Goal: Task Accomplishment & Management: Manage account settings

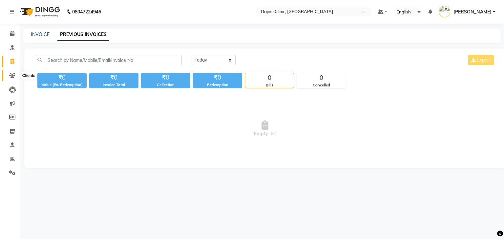
click at [12, 79] on span at bounding box center [12, 76] width 11 height 8
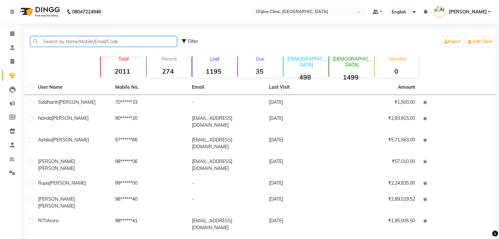
click at [73, 42] on input "text" at bounding box center [103, 41] width 146 height 10
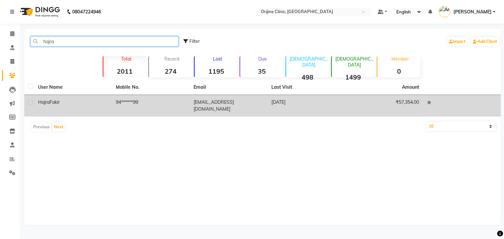
type input "hajra"
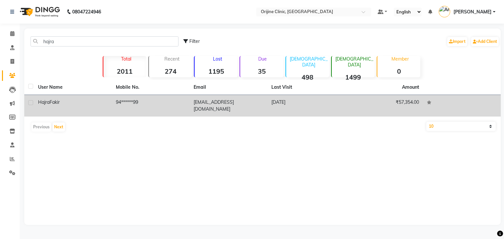
click at [50, 106] on div "Hajra Fakir" at bounding box center [73, 102] width 70 height 7
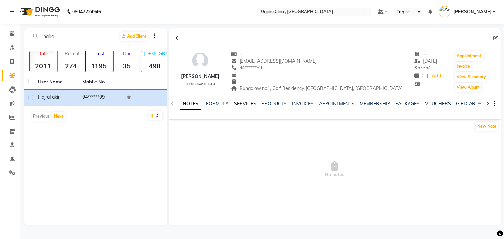
click at [245, 102] on link "SERVICES" at bounding box center [245, 104] width 22 height 6
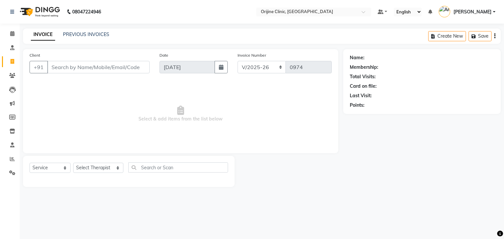
select select "702"
select select "service"
click at [87, 68] on input "Client" at bounding box center [98, 67] width 102 height 12
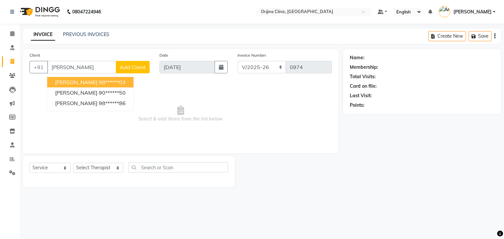
click at [86, 84] on span "Sonia bagga" at bounding box center [76, 82] width 42 height 7
type input "98******03"
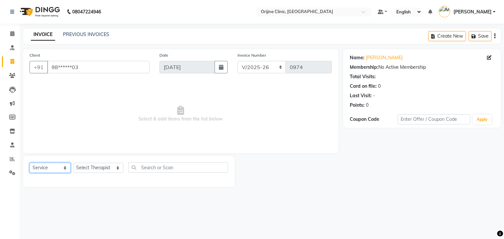
click at [56, 168] on select "Select Service Product Membership Package Voucher Prepaid Gift Card" at bounding box center [50, 168] width 41 height 10
select select "product"
click at [30, 163] on select "Select Service Product Membership Package Voucher Prepaid Gift Card" at bounding box center [50, 168] width 41 height 10
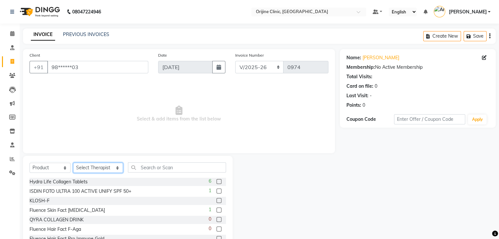
click at [101, 170] on select "Select Therapist Archana Gaikwad Battul Centre Head Dr. Kritu Bhandari Dr. Yoja…" at bounding box center [98, 168] width 50 height 10
select select "10775"
click at [73, 163] on select "Select Therapist Archana Gaikwad Battul Centre Head Dr. Kritu Bhandari Dr. Yoja…" at bounding box center [98, 168] width 50 height 10
click at [151, 170] on input "text" at bounding box center [177, 168] width 98 height 10
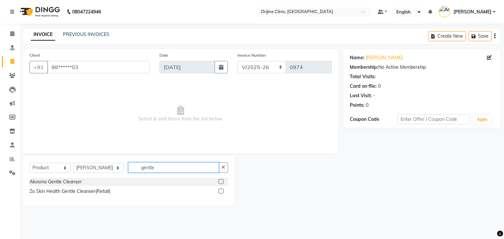
type input "gentle"
click at [224, 181] on div at bounding box center [223, 182] width 10 height 8
click at [220, 181] on label at bounding box center [220, 181] width 5 height 5
click at [220, 181] on input "checkbox" at bounding box center [220, 182] width 4 height 4
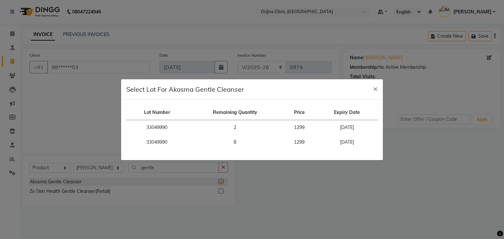
checkbox input "false"
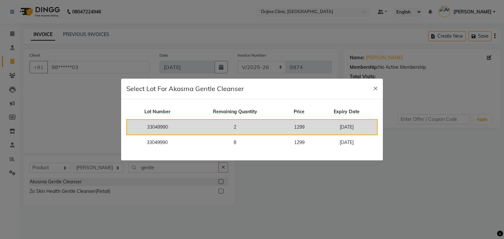
click at [245, 121] on td "2" at bounding box center [235, 127] width 94 height 15
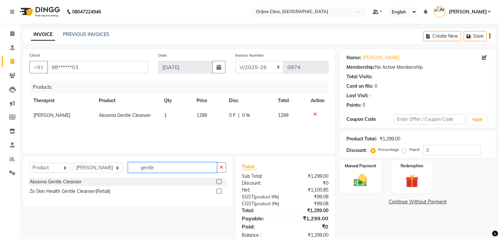
click at [138, 167] on input "gentle" at bounding box center [172, 168] width 89 height 10
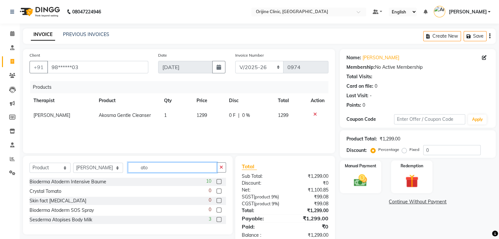
type input "ato"
click at [219, 182] on label at bounding box center [218, 181] width 5 height 5
click at [219, 182] on input "checkbox" at bounding box center [218, 182] width 4 height 4
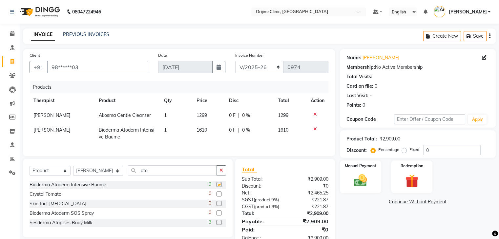
checkbox input "false"
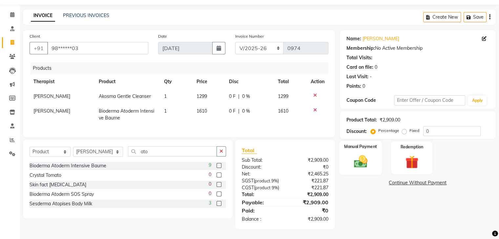
click at [362, 154] on img at bounding box center [360, 162] width 22 height 16
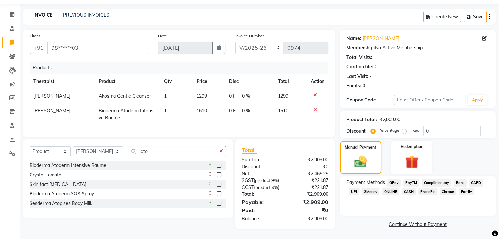
click at [408, 188] on span "CASH" at bounding box center [408, 192] width 14 height 8
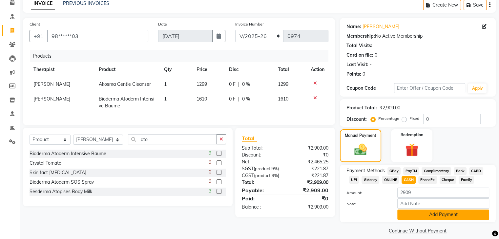
click at [420, 216] on button "Add Payment" at bounding box center [443, 215] width 92 height 10
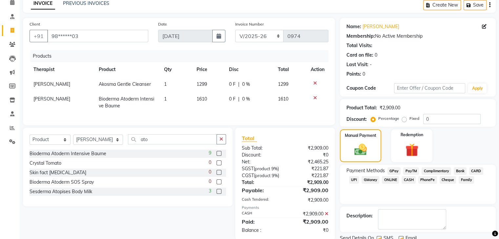
drag, startPoint x: 501, startPoint y: 174, endPoint x: 373, endPoint y: 195, distance: 129.9
click at [373, 195] on div "Payment Methods GPay PayTM Complimentary Bank CARD UPI GMoney ONLINE CASH Phone…" at bounding box center [418, 184] width 156 height 39
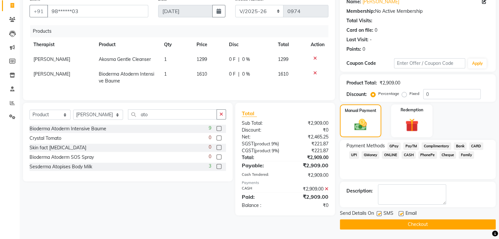
click at [401, 211] on label at bounding box center [400, 213] width 5 height 5
click at [401, 212] on input "checkbox" at bounding box center [400, 214] width 4 height 4
checkbox input "false"
click at [378, 213] on label at bounding box center [378, 213] width 5 height 5
click at [378, 213] on input "checkbox" at bounding box center [378, 214] width 4 height 4
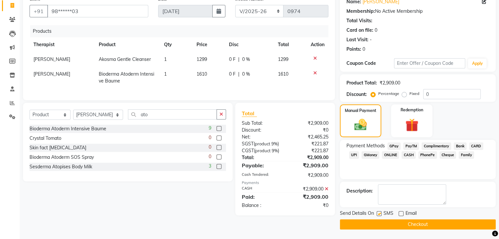
checkbox input "false"
click at [385, 226] on button "Checkout" at bounding box center [418, 225] width 156 height 10
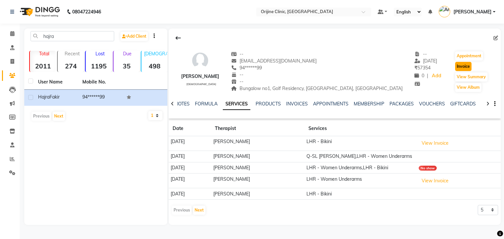
click at [458, 67] on button "Invoice" at bounding box center [463, 66] width 16 height 9
select select "service"
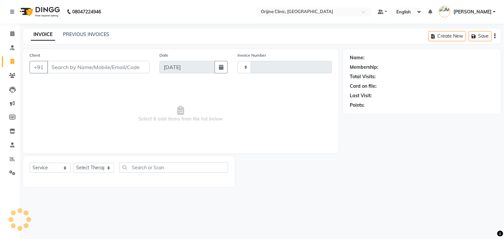
type input "0976"
select select "702"
type input "94******99"
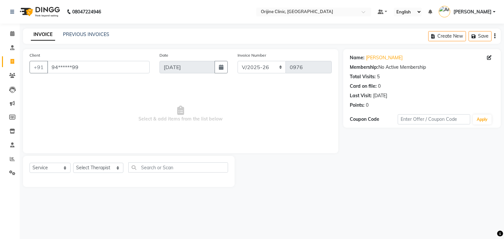
click at [100, 163] on div "Select Service Product Membership Package Voucher Prepaid Gift Card Select Ther…" at bounding box center [129, 170] width 198 height 15
drag, startPoint x: 100, startPoint y: 167, endPoint x: 103, endPoint y: 80, distance: 87.3
click at [103, 80] on div "Client +91 94******99 Date 04-09-2025 Invoice Number VCH/2025-26 PKG/2025-26 V/…" at bounding box center [180, 118] width 325 height 138
select select "10775"
click at [73, 163] on select "Select Therapist Archana Gaikwad Battul Centre Head Dr. Kritu Bhandari Dr. Yoja…" at bounding box center [98, 168] width 50 height 10
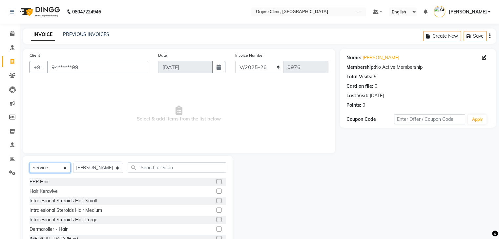
click at [48, 168] on select "Select Service Product Membership Package Voucher Prepaid Gift Card" at bounding box center [50, 168] width 41 height 10
select select "product"
click at [30, 163] on select "Select Service Product Membership Package Voucher Prepaid Gift Card" at bounding box center [50, 168] width 41 height 10
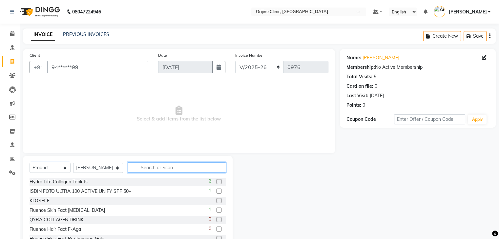
click at [136, 168] on input "text" at bounding box center [177, 168] width 98 height 10
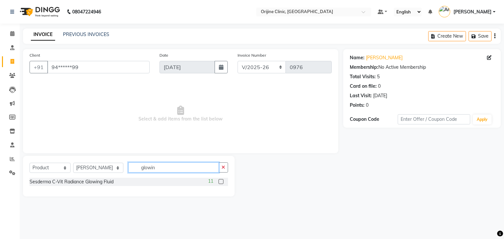
type input "glowin"
click at [219, 183] on label at bounding box center [220, 181] width 5 height 5
click at [219, 183] on input "checkbox" at bounding box center [220, 182] width 4 height 4
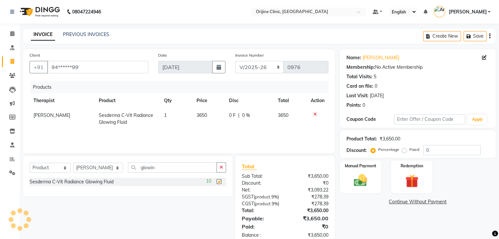
checkbox input "false"
click at [141, 168] on input "glowin" at bounding box center [172, 168] width 89 height 10
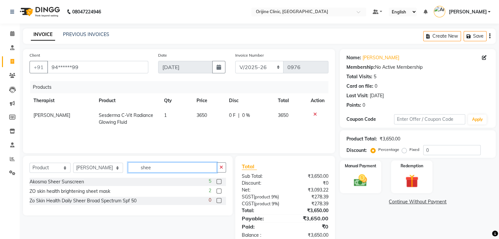
type input "shee"
click at [219, 181] on label at bounding box center [218, 181] width 5 height 5
click at [219, 181] on input "checkbox" at bounding box center [218, 182] width 4 height 4
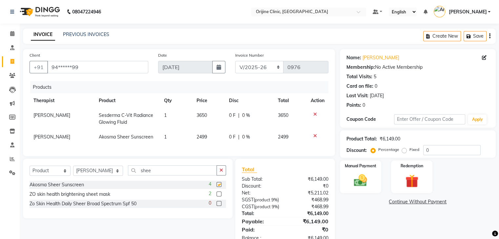
checkbox input "false"
click at [136, 175] on input "shee" at bounding box center [172, 171] width 89 height 10
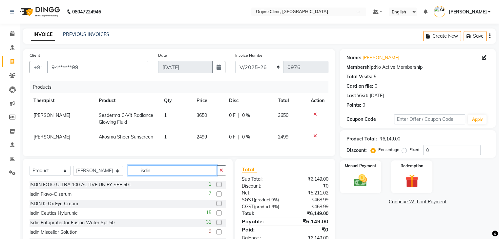
type input "isdin"
click at [216, 216] on label at bounding box center [218, 213] width 5 height 5
click at [216, 216] on input "checkbox" at bounding box center [218, 213] width 4 height 4
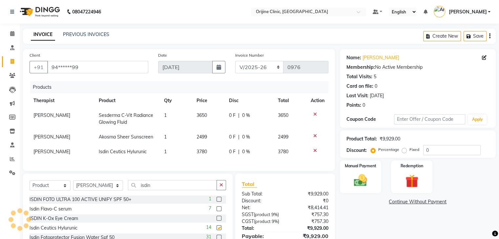
checkbox input "false"
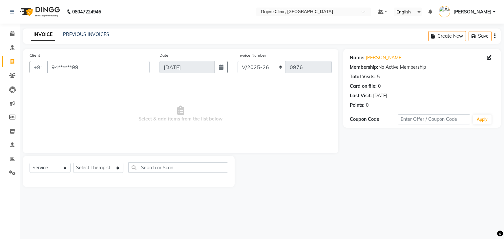
select select "702"
select select "service"
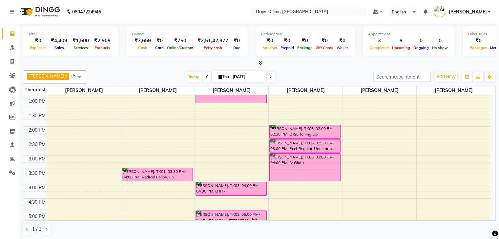
scroll to position [183, 0]
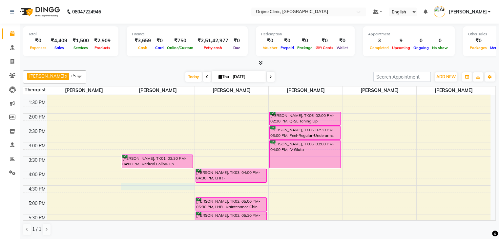
click at [152, 183] on div "7:00 AM 7:30 AM 8:00 AM 8:30 AM 9:00 AM 9:30 AM 10:00 AM 10:30 AM 11:00 AM 11:3…" at bounding box center [256, 99] width 467 height 375
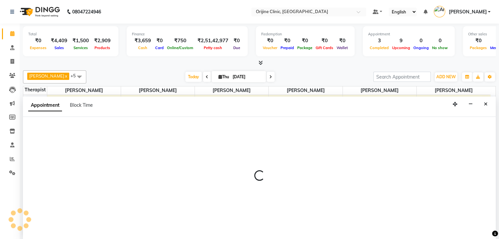
select select "10775"
select select "990"
select select "tentative"
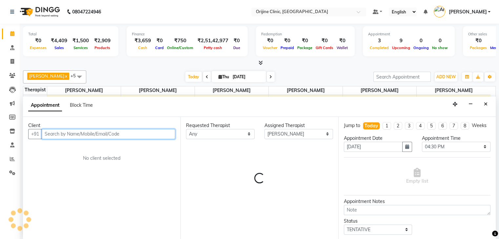
scroll to position [0, 0]
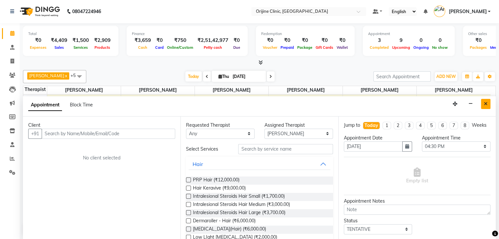
click at [487, 102] on icon "Close" at bounding box center [486, 104] width 4 height 5
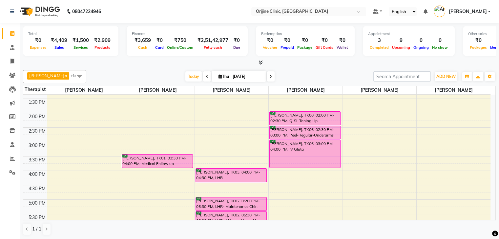
click at [218, 76] on icon at bounding box center [220, 76] width 4 height 4
select select "9"
select select "2025"
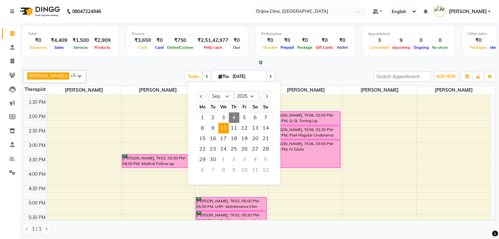
click at [224, 126] on span "10" at bounding box center [223, 128] width 10 height 10
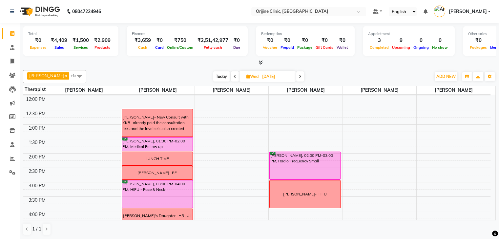
scroll to position [246, 0]
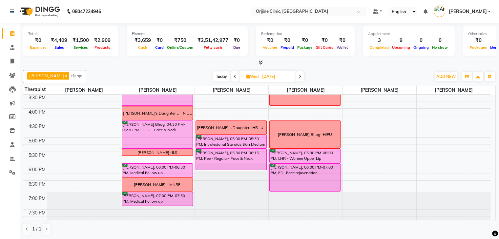
click at [301, 75] on icon at bounding box center [300, 77] width 3 height 4
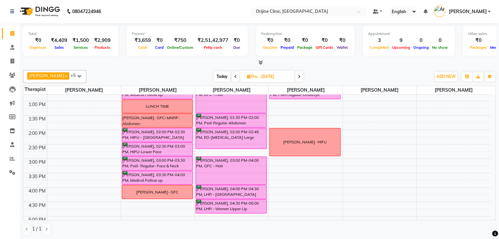
scroll to position [166, 0]
click at [224, 74] on span "Today" at bounding box center [222, 76] width 16 height 10
type input "[DATE]"
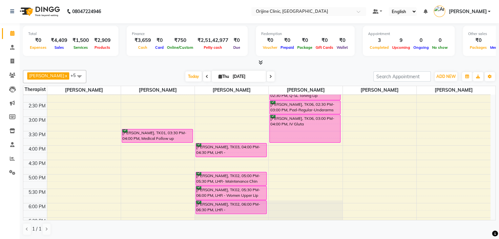
scroll to position [173, 0]
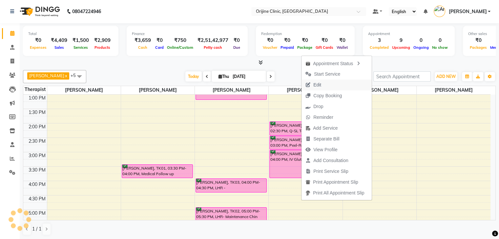
click at [323, 84] on span "Edit" at bounding box center [313, 85] width 24 height 11
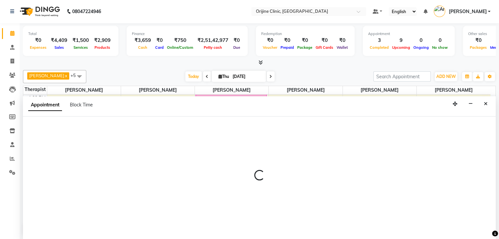
select select "tentative"
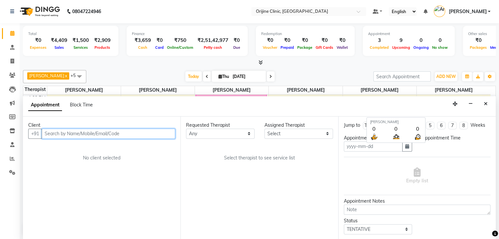
type input "[DATE]"
select select "10777"
select select "confirm booking"
select select "840"
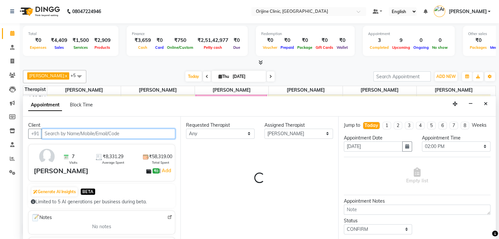
scroll to position [143, 0]
select select "746"
select select "1131"
select select "1133"
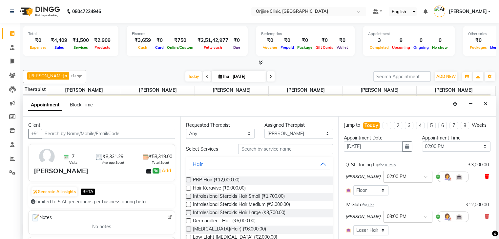
click at [485, 179] on icon at bounding box center [487, 176] width 4 height 5
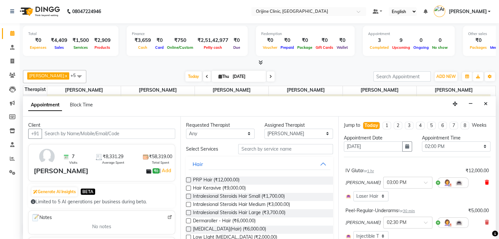
click at [485, 185] on icon at bounding box center [487, 182] width 4 height 5
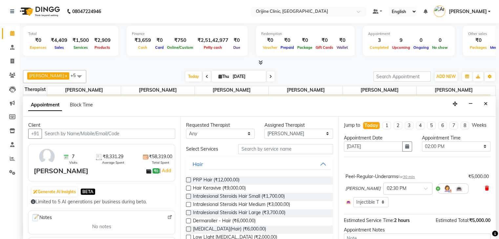
click at [485, 191] on icon at bounding box center [487, 188] width 4 height 5
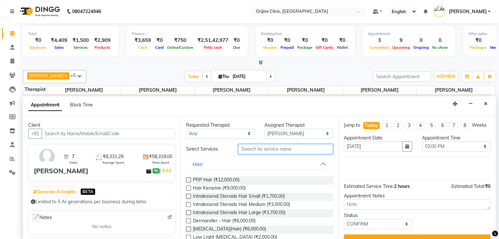
click at [252, 149] on input "text" at bounding box center [285, 149] width 94 height 10
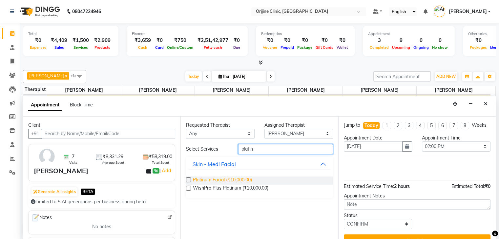
type input "platin"
click at [249, 178] on span "Platinum Facial (₹10,000.00)" at bounding box center [222, 181] width 59 height 8
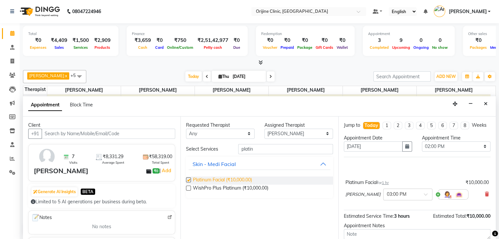
checkbox input "false"
click at [475, 152] on select "Select 08:00 AM 08:15 AM 08:30 AM 08:45 AM 09:00 AM 09:15 AM 09:30 AM 09:45 AM …" at bounding box center [456, 147] width 69 height 10
select select "960"
click at [422, 147] on select "Select 08:00 AM 08:15 AM 08:30 AM 08:45 AM 09:00 AM 09:15 AM 09:30 AM 09:45 AM …" at bounding box center [456, 147] width 69 height 10
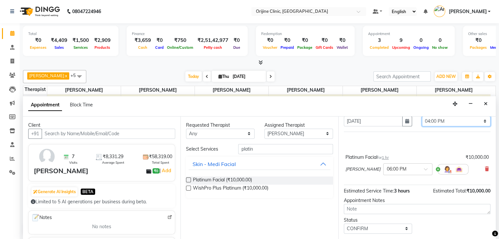
scroll to position [48, 0]
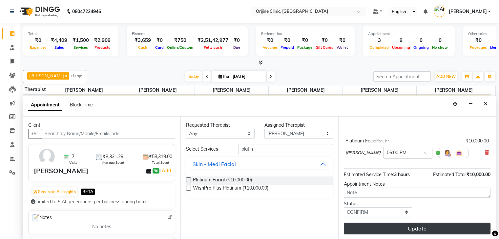
click at [394, 227] on button "Update" at bounding box center [417, 229] width 147 height 12
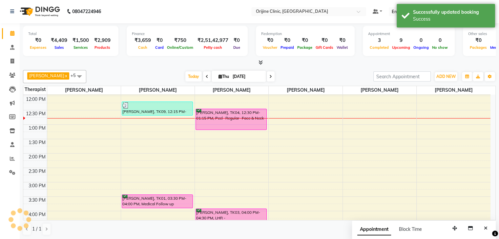
scroll to position [0, 0]
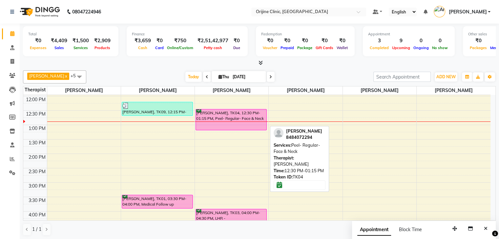
click at [222, 115] on div "Ritika Grover, TK04, 12:30 PM-01:15 PM, Peel- Regular- Face & Neck" at bounding box center [231, 120] width 70 height 21
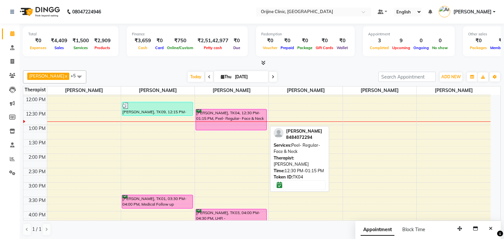
select select "6"
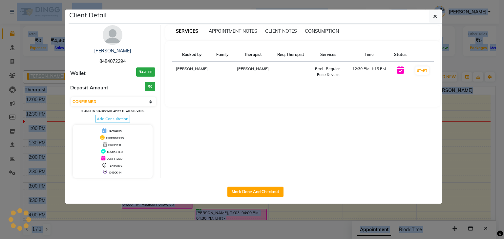
click at [222, 115] on div "SERVICES APPOINTMENT NOTES CLIENT NOTES CONSUMPTION Booked by Family Therapist …" at bounding box center [302, 101] width 285 height 153
click at [253, 194] on button "Mark Done And Checkout" at bounding box center [255, 192] width 56 height 10
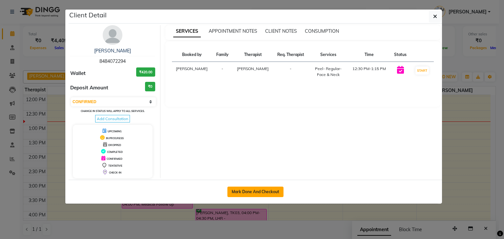
select select "702"
select select "service"
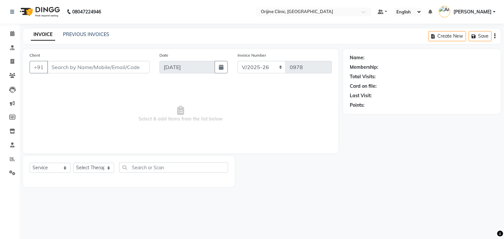
type input "84******94"
select select "10776"
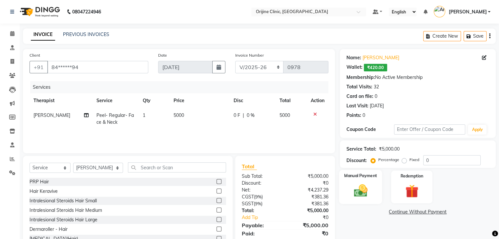
click at [362, 184] on img at bounding box center [360, 191] width 22 height 16
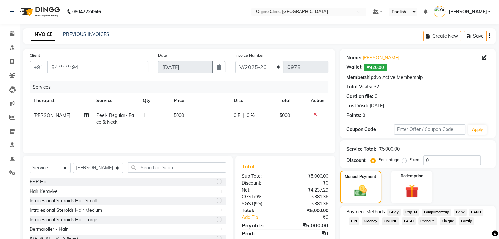
click at [392, 212] on span "GPay" at bounding box center [393, 213] width 13 height 8
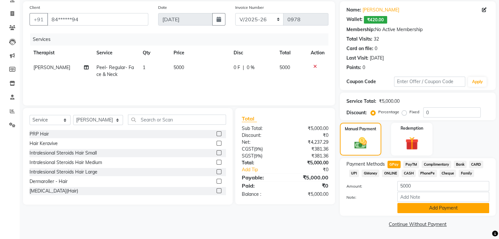
click at [439, 208] on button "Add Payment" at bounding box center [443, 208] width 92 height 10
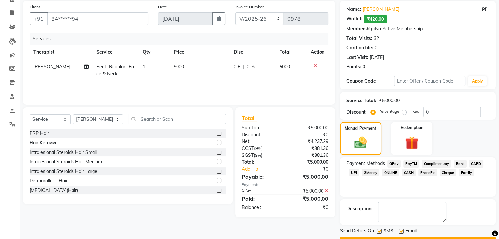
scroll to position [66, 0]
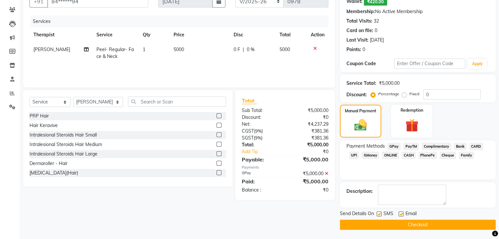
click at [401, 214] on label at bounding box center [400, 214] width 5 height 5
click at [401, 214] on input "checkbox" at bounding box center [400, 214] width 4 height 4
checkbox input "false"
click at [379, 213] on label at bounding box center [378, 214] width 5 height 5
click at [379, 213] on input "checkbox" at bounding box center [378, 214] width 4 height 4
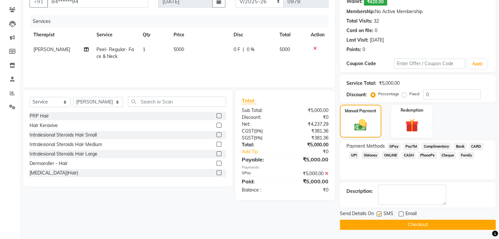
checkbox input "false"
click at [393, 228] on button "Checkout" at bounding box center [418, 225] width 156 height 10
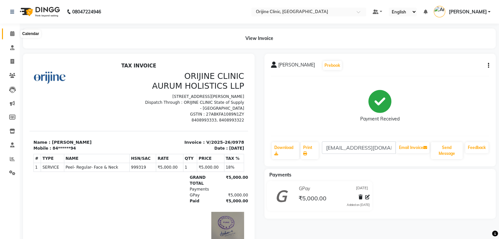
click at [12, 34] on icon at bounding box center [12, 33] width 4 height 5
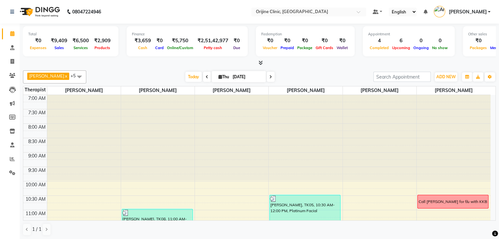
click at [219, 76] on icon at bounding box center [220, 77] width 4 height 4
select select "9"
select select "2025"
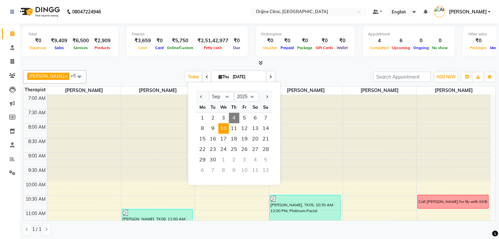
click at [222, 127] on span "10" at bounding box center [223, 128] width 10 height 10
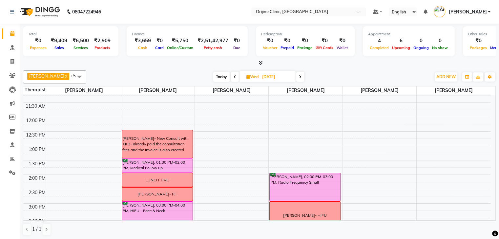
scroll to position [103, 0]
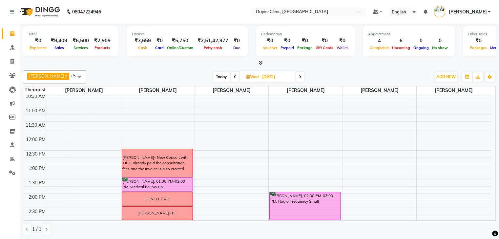
click at [303, 75] on span at bounding box center [300, 77] width 8 height 10
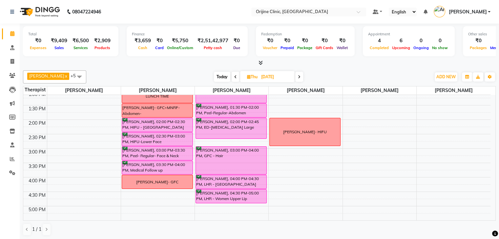
scroll to position [178, 0]
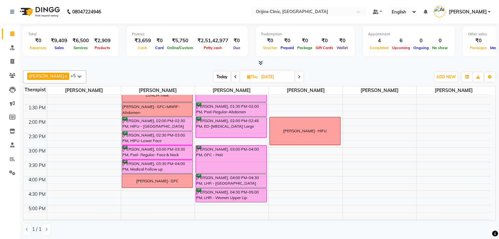
click at [235, 79] on span at bounding box center [235, 77] width 8 height 10
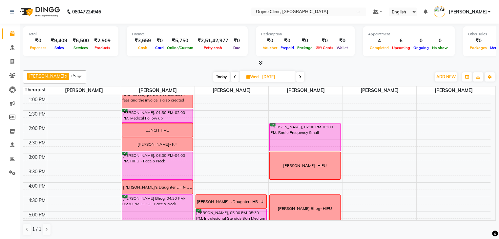
scroll to position [246, 0]
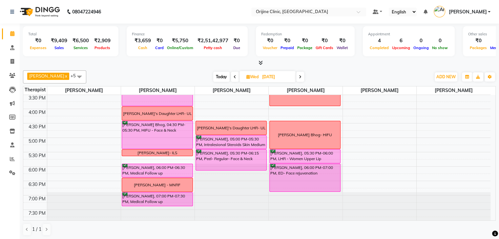
click at [219, 77] on span "Today" at bounding box center [221, 77] width 16 height 10
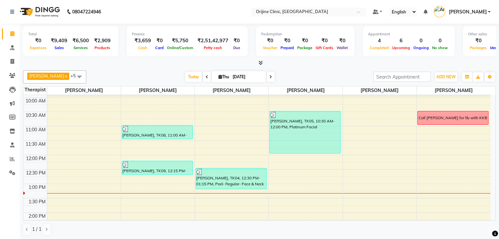
scroll to position [0, 0]
click at [269, 72] on span at bounding box center [271, 76] width 8 height 10
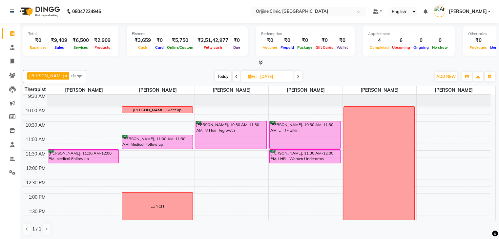
scroll to position [67, 0]
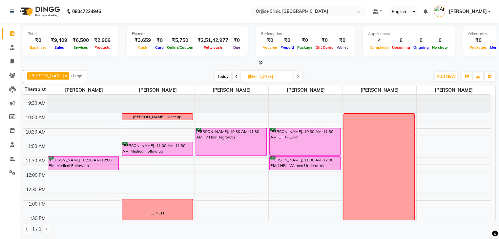
click at [298, 75] on icon at bounding box center [298, 77] width 3 height 4
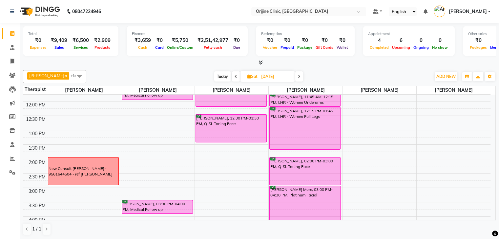
scroll to position [132, 0]
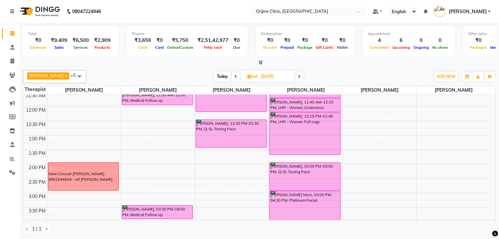
click at [303, 74] on span at bounding box center [299, 76] width 8 height 10
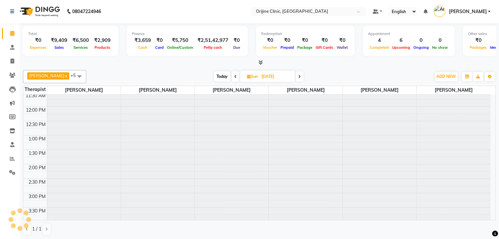
scroll to position [0, 0]
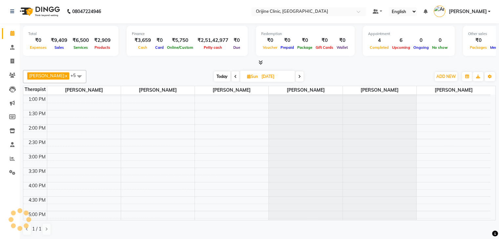
click at [302, 74] on span at bounding box center [299, 76] width 8 height 10
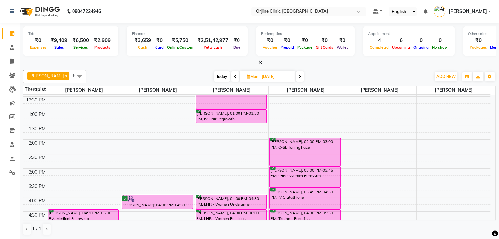
scroll to position [156, 0]
click at [298, 76] on span at bounding box center [300, 76] width 8 height 10
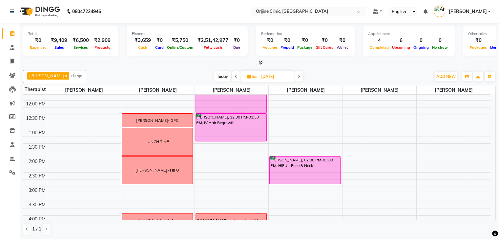
scroll to position [110, 0]
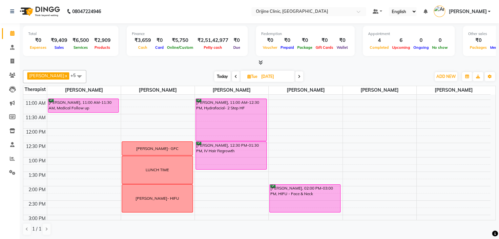
drag, startPoint x: 497, startPoint y: 188, endPoint x: 498, endPoint y: 193, distance: 4.6
click at [498, 193] on div "Total ₹0 Expenses ₹9,409 Sales ₹6,500 Services ₹2,909 Products Finance ₹3,659 C…" at bounding box center [259, 131] width 479 height 217
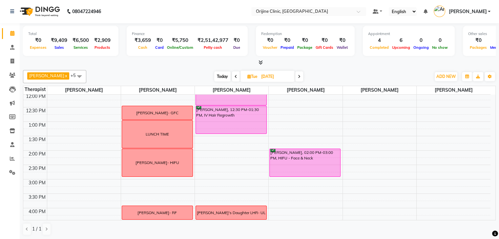
scroll to position [147, 0]
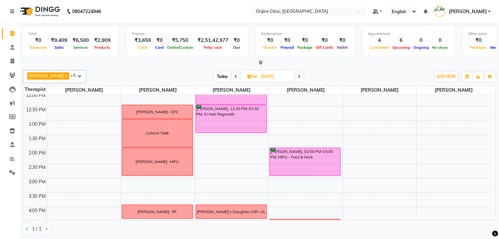
click at [300, 75] on icon at bounding box center [299, 77] width 3 height 4
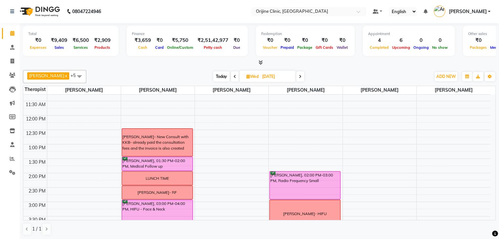
scroll to position [125, 0]
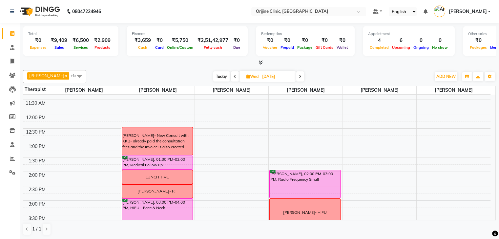
click at [302, 75] on span at bounding box center [300, 76] width 8 height 10
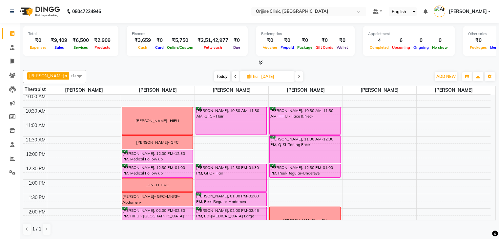
scroll to position [81, 0]
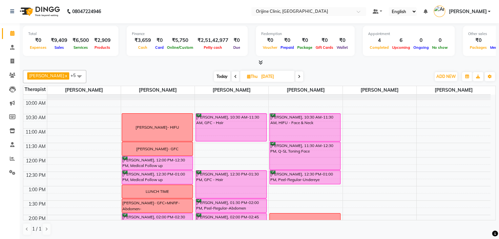
click at [236, 75] on icon at bounding box center [235, 77] width 3 height 4
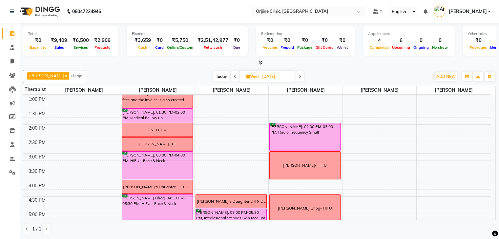
scroll to position [246, 0]
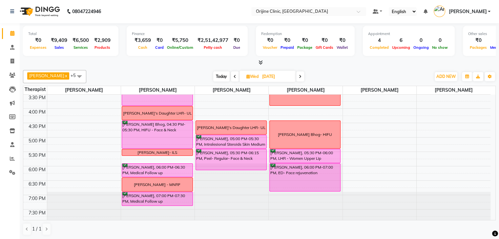
click at [221, 75] on span "Today" at bounding box center [221, 76] width 16 height 10
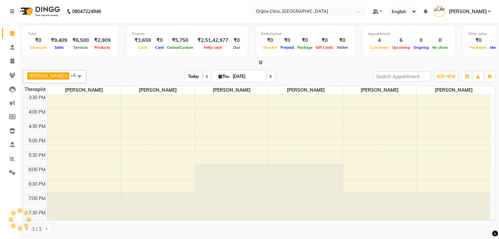
scroll to position [172, 0]
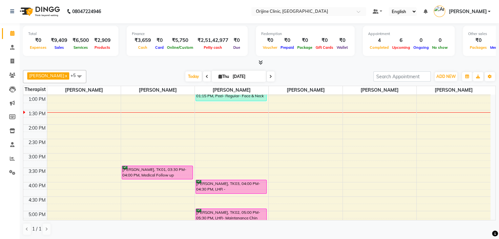
click at [270, 75] on icon at bounding box center [270, 77] width 3 height 4
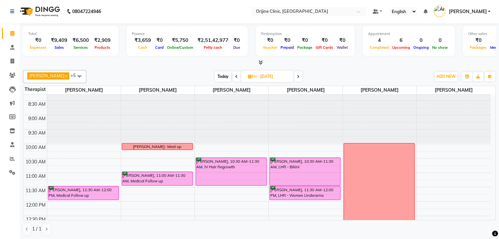
scroll to position [32, 0]
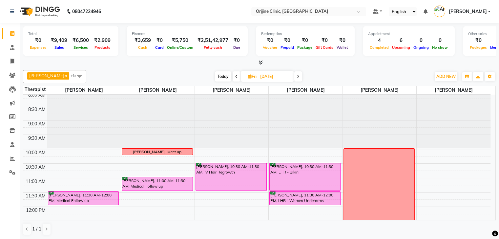
click at [297, 75] on icon at bounding box center [298, 77] width 3 height 4
type input "06-09-2025"
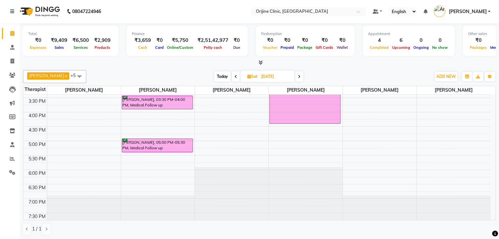
scroll to position [243, 0]
click at [249, 75] on icon at bounding box center [249, 76] width 4 height 4
select select "9"
select select "2025"
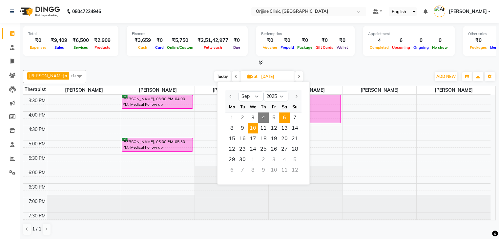
click at [254, 128] on span "10" at bounding box center [253, 128] width 10 height 10
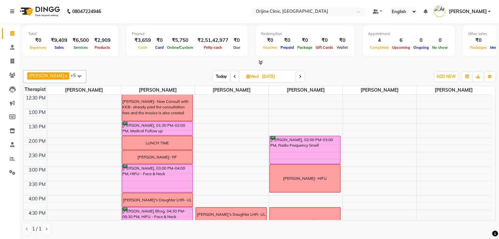
scroll to position [160, 0]
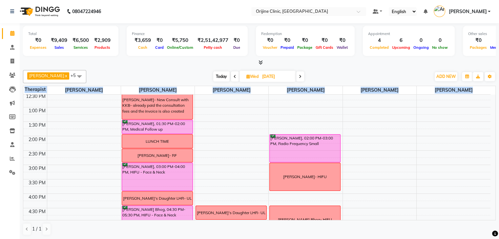
drag, startPoint x: 491, startPoint y: 183, endPoint x: 495, endPoint y: 115, distance: 68.0
click at [495, 115] on div "Total ₹0 Expenses ₹9,409 Sales ₹6,500 Services ₹2,909 Products Finance ₹3,659 C…" at bounding box center [259, 131] width 479 height 217
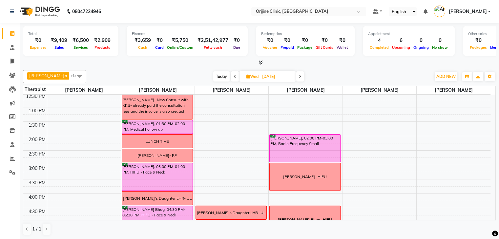
click at [460, 61] on div at bounding box center [259, 62] width 472 height 7
drag, startPoint x: 492, startPoint y: 155, endPoint x: 497, endPoint y: 116, distance: 39.3
click at [497, 116] on div "Total ₹0 Expenses ₹9,409 Sales ₹6,500 Services ₹2,909 Products Finance ₹3,659 C…" at bounding box center [259, 131] width 479 height 217
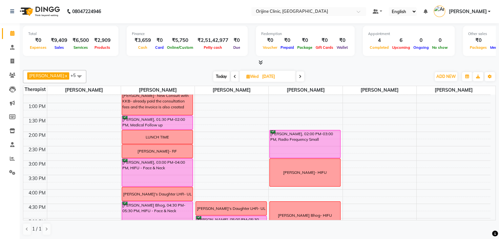
scroll to position [166, 0]
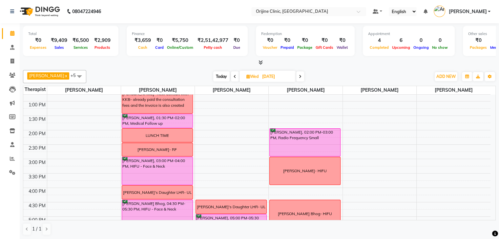
click at [301, 75] on icon at bounding box center [300, 77] width 3 height 4
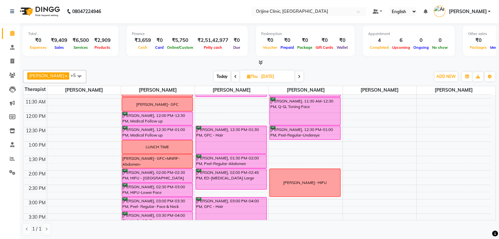
scroll to position [127, 0]
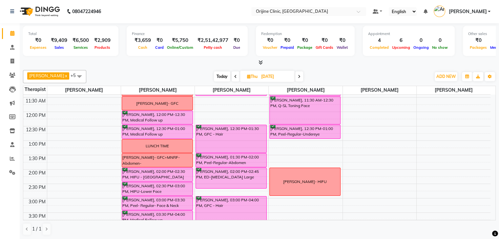
click at [222, 75] on span "Today" at bounding box center [222, 76] width 16 height 10
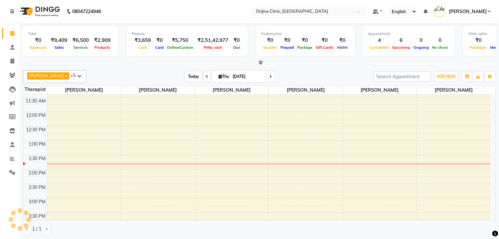
scroll to position [172, 0]
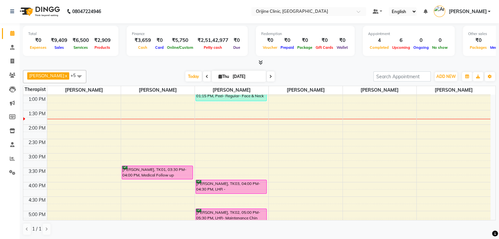
click at [268, 76] on span at bounding box center [271, 76] width 8 height 10
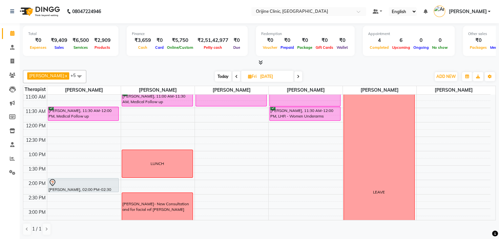
scroll to position [111, 0]
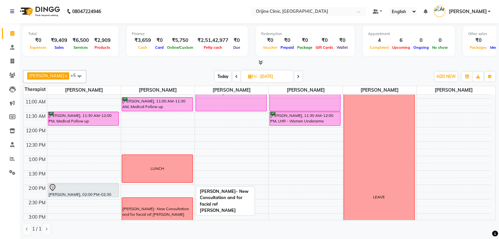
click at [173, 207] on div "Gauri Dholepatil- New Consultation and for facial ref noopur pawar" at bounding box center [157, 212] width 70 height 12
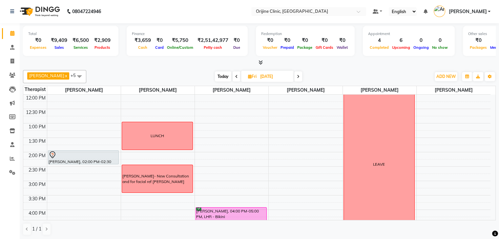
scroll to position [145, 0]
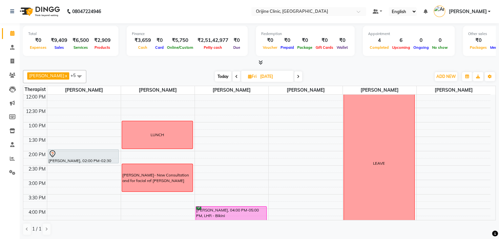
click at [224, 75] on span "Today" at bounding box center [223, 76] width 16 height 10
type input "[DATE]"
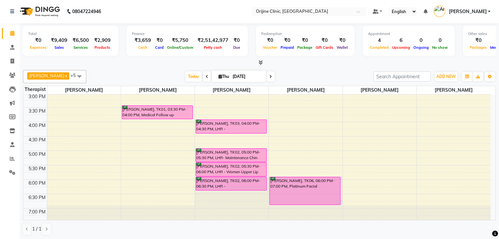
scroll to position [235, 0]
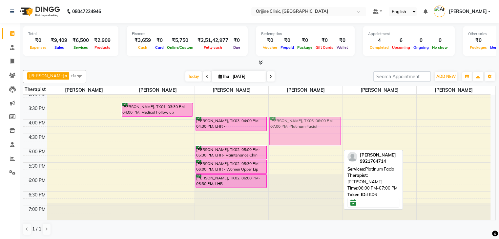
drag, startPoint x: 319, startPoint y: 187, endPoint x: 314, endPoint y: 120, distance: 66.7
click at [314, 120] on div "Noopur Pawar, TK05, 10:30 AM-12:00 PM, Platinum Facial Shalaka Venkatraman, TK0…" at bounding box center [305, 47] width 73 height 375
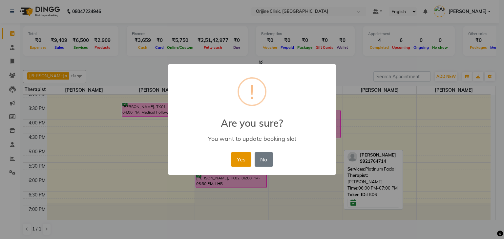
click at [235, 160] on button "Yes" at bounding box center [241, 159] width 20 height 14
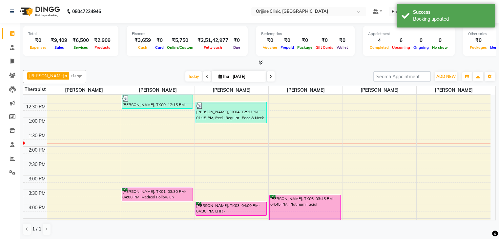
scroll to position [148, 0]
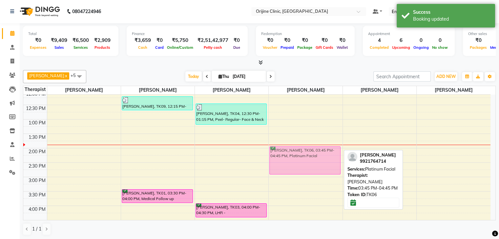
drag, startPoint x: 325, startPoint y: 205, endPoint x: 317, endPoint y: 157, distance: 49.2
click at [317, 157] on div "Noopur Pawar, TK05, 10:30 AM-12:00 PM, Platinum Facial Shalaka Venkatraman, TK0…" at bounding box center [305, 134] width 73 height 375
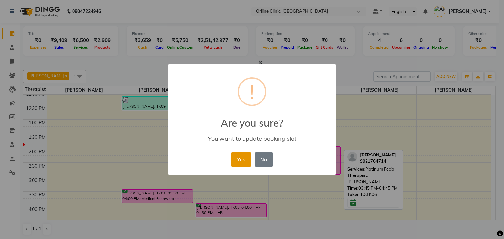
click at [236, 159] on button "Yes" at bounding box center [241, 159] width 20 height 14
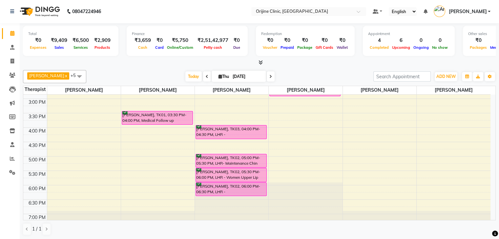
scroll to position [228, 0]
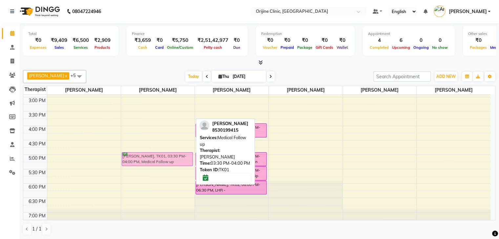
drag, startPoint x: 161, startPoint y: 112, endPoint x: 161, endPoint y: 155, distance: 43.0
click at [161, 155] on div "Nanda Juriasinghani, TK08, 11:00 AM-11:30 AM, Online Medical Follow-up Sonia ba…" at bounding box center [157, 54] width 73 height 375
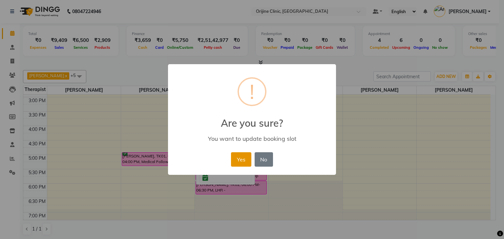
click at [240, 156] on button "Yes" at bounding box center [241, 159] width 20 height 14
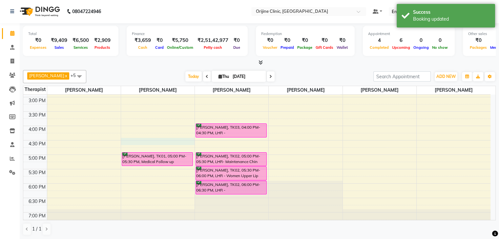
click at [165, 141] on div "7:00 AM 7:30 AM 8:00 AM 8:30 AM 9:00 AM 9:30 AM 10:00 AM 10:30 AM 11:00 AM 11:3…" at bounding box center [256, 54] width 467 height 375
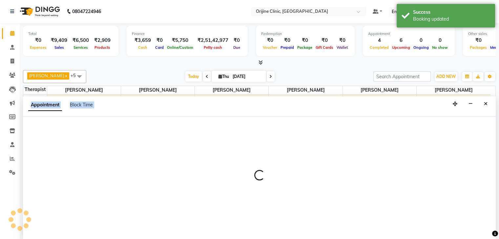
click at [165, 141] on div at bounding box center [259, 178] width 472 height 123
select select "10775"
select select "990"
select select "tentative"
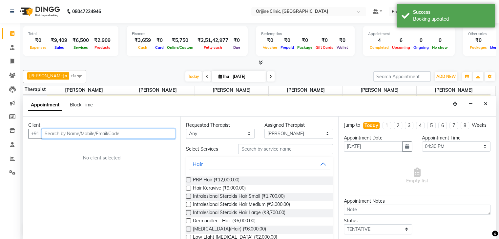
click at [71, 135] on input "text" at bounding box center [108, 134] width 133 height 10
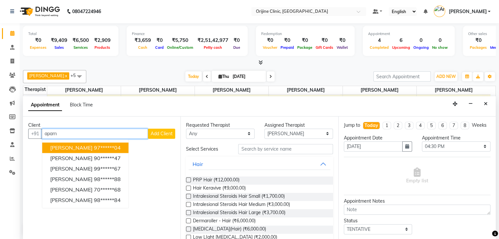
click at [77, 147] on span "Aparna Thadani" at bounding box center [71, 148] width 42 height 7
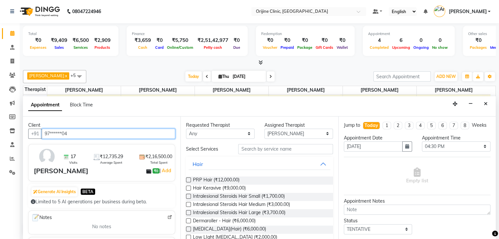
type input "97******04"
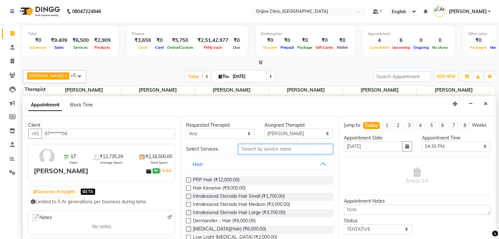
click at [251, 152] on input "text" at bounding box center [285, 149] width 94 height 10
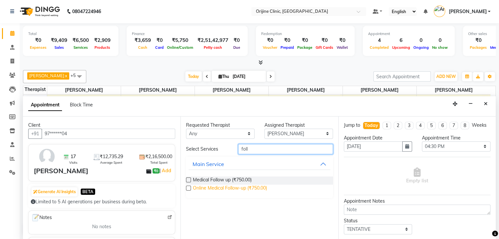
type input "foll"
click at [245, 191] on span "Online Medical Follow-up (₹750.00)" at bounding box center [230, 189] width 74 height 8
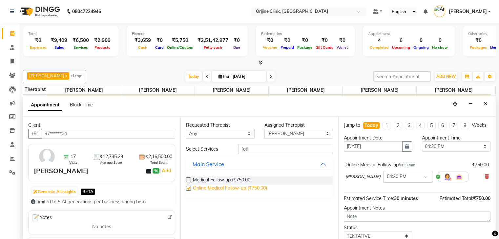
checkbox input "false"
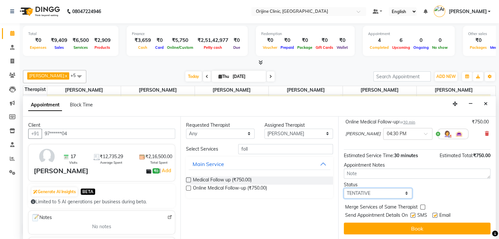
click at [388, 192] on select "Select TENTATIVE CONFIRM CHECK-IN UPCOMING" at bounding box center [378, 194] width 69 height 10
select select "confirm booking"
click at [344, 189] on select "Select TENTATIVE CONFIRM CHECK-IN UPCOMING" at bounding box center [378, 194] width 69 height 10
click at [413, 215] on label at bounding box center [412, 215] width 5 height 5
click at [413, 215] on input "checkbox" at bounding box center [412, 216] width 4 height 4
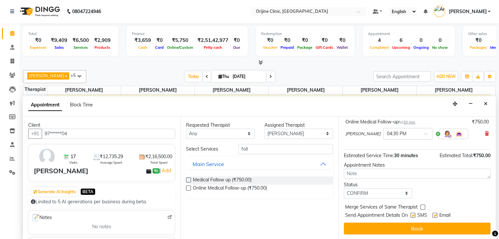
checkbox input "false"
click at [435, 213] on label at bounding box center [434, 215] width 5 height 5
click at [435, 214] on input "checkbox" at bounding box center [434, 216] width 4 height 4
checkbox input "false"
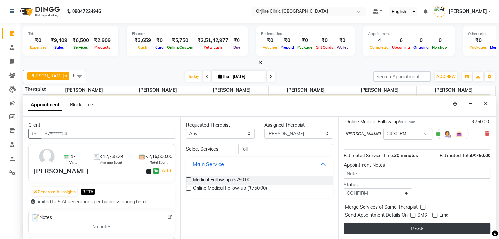
click at [431, 224] on button "Book" at bounding box center [417, 229] width 147 height 12
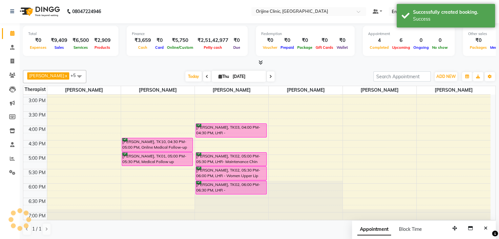
scroll to position [0, 0]
click at [482, 229] on button "Close" at bounding box center [486, 229] width 10 height 10
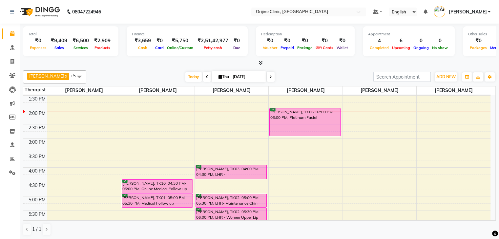
scroll to position [190, 0]
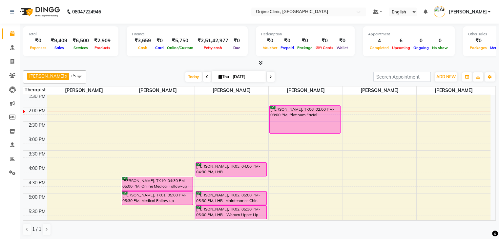
click at [270, 78] on icon at bounding box center [270, 77] width 3 height 4
type input "05-09-2025"
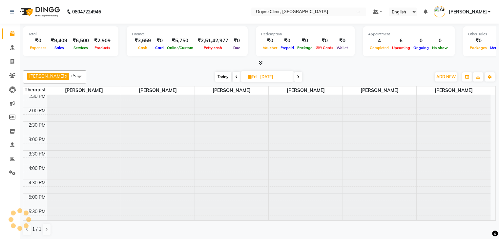
scroll to position [201, 0]
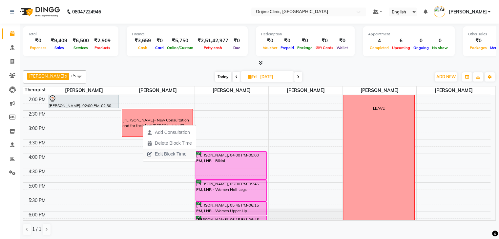
click at [173, 156] on span "Edit Block Time" at bounding box center [170, 154] width 31 height 7
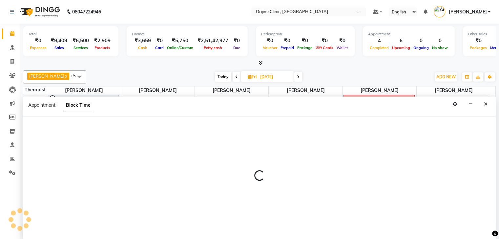
scroll to position [0, 0]
select select "10775"
select select "870"
select select "930"
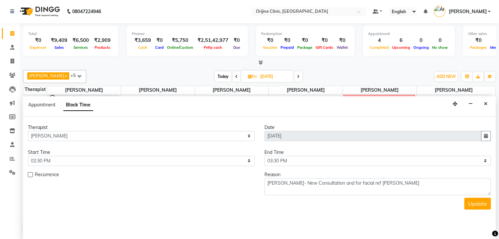
scroll to position [200, 0]
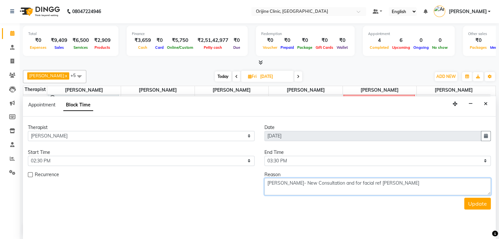
drag, startPoint x: 417, startPoint y: 180, endPoint x: 254, endPoint y: 183, distance: 162.6
click at [254, 183] on div "Recurrence Reason Gauri Dholepatil- New Consultation and for facial ref noopur …" at bounding box center [259, 183] width 472 height 24
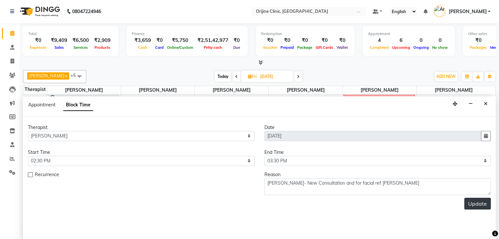
click at [476, 199] on button "Update" at bounding box center [477, 204] width 27 height 12
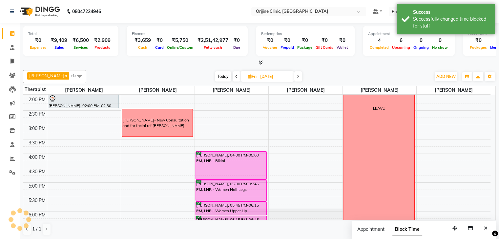
scroll to position [0, 0]
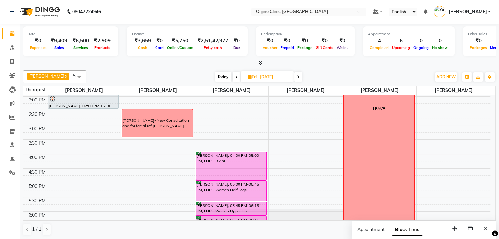
click at [297, 75] on icon at bounding box center [298, 77] width 3 height 4
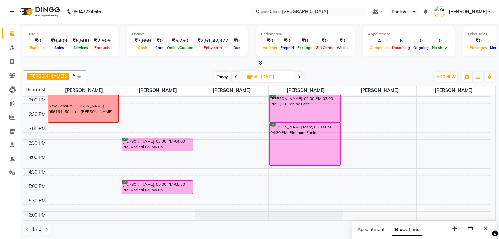
click at [235, 75] on icon at bounding box center [235, 77] width 3 height 4
type input "05-09-2025"
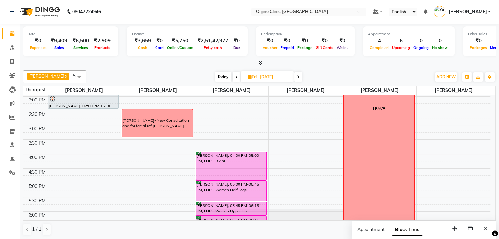
drag, startPoint x: 492, startPoint y: 171, endPoint x: 250, endPoint y: 77, distance: 259.4
click at [250, 77] on icon at bounding box center [250, 77] width 4 height 4
select select "9"
select select "2025"
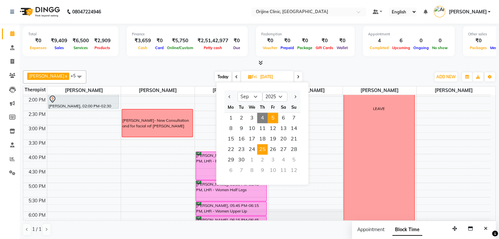
click at [263, 148] on span "25" at bounding box center [262, 149] width 10 height 10
type input "25-09-2025"
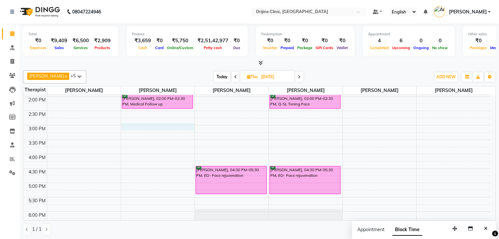
click at [135, 127] on div "7:00 AM 7:30 AM 8:00 AM 8:30 AM 9:00 AM 9:30 AM 10:00 AM 10:30 AM 11:00 AM 11:3…" at bounding box center [256, 82] width 467 height 375
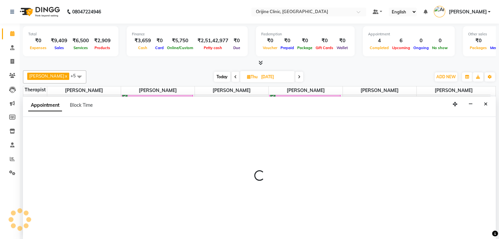
scroll to position [0, 0]
select select "10775"
select select "900"
select select "tentative"
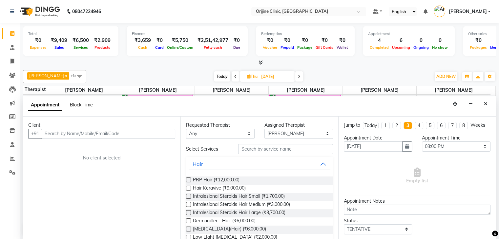
click at [76, 106] on span "Block Time" at bounding box center [81, 105] width 23 height 6
select select "10775"
select select "900"
select select "915"
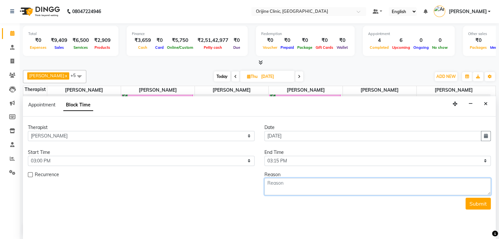
click at [310, 182] on textarea at bounding box center [377, 186] width 227 height 17
paste textarea "Gauri Dholepatil- New Consultation and for facial ref noopur pawar"
type textarea "Gauri Dholepatil- New Consultation and for facial ref noopur pawar"
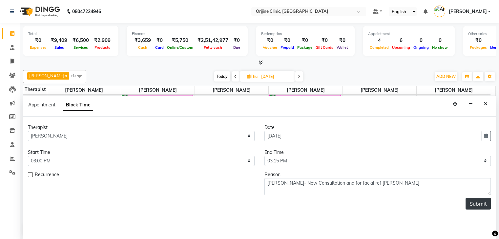
click at [477, 203] on button "Submit" at bounding box center [477, 204] width 25 height 12
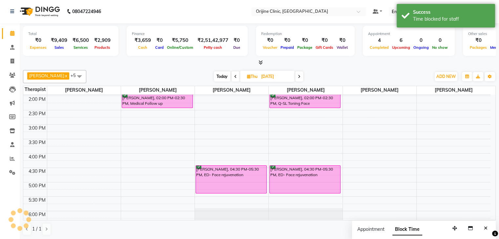
scroll to position [0, 0]
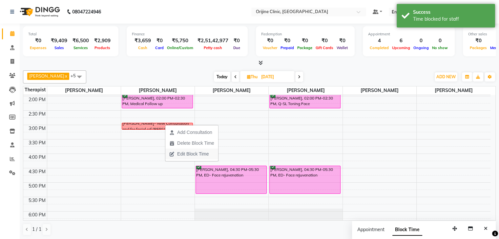
click at [183, 155] on span "Edit Block Time" at bounding box center [192, 154] width 31 height 7
select select "10775"
select select "900"
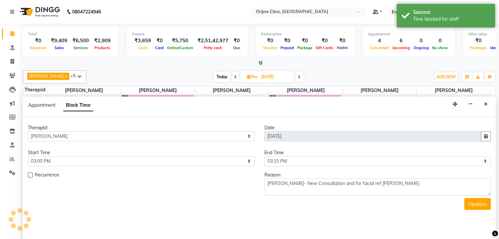
scroll to position [0, 0]
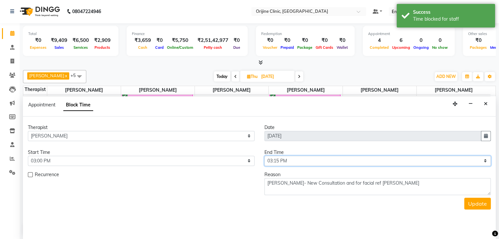
click at [312, 163] on select "Select 08:00 AM 08:15 AM 08:30 AM 08:45 AM 09:00 AM 09:15 AM 09:30 AM 09:45 AM …" at bounding box center [377, 161] width 227 height 10
select select "960"
click at [264, 156] on select "Select 08:00 AM 08:15 AM 08:30 AM 08:45 AM 09:00 AM 09:15 AM 09:30 AM 09:45 AM …" at bounding box center [377, 161] width 227 height 10
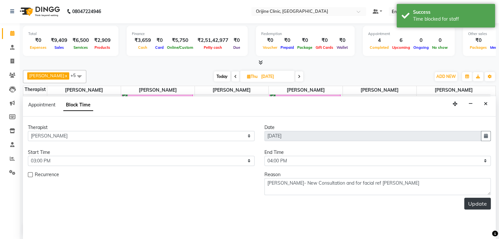
click at [477, 200] on button "Update" at bounding box center [477, 204] width 27 height 12
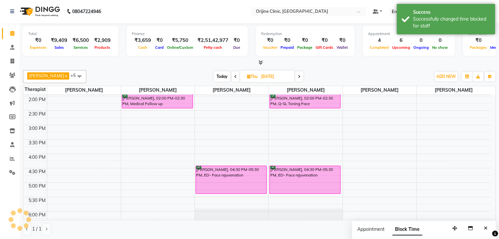
scroll to position [0, 0]
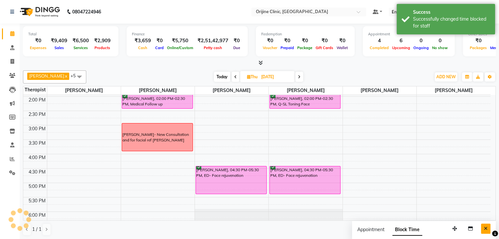
click at [486, 227] on icon "Close" at bounding box center [486, 229] width 4 height 5
click at [246, 78] on span "Thu" at bounding box center [252, 76] width 14 height 5
select select "9"
select select "2025"
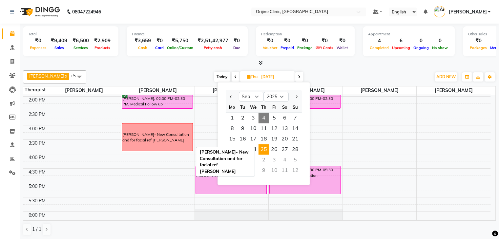
click at [159, 133] on div "Gauri Dholepatil- New Consultation and for facial ref noopur pawar" at bounding box center [157, 138] width 70 height 12
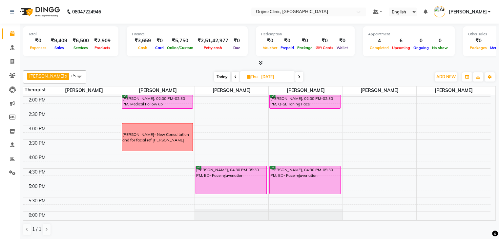
click at [223, 74] on span "Today" at bounding box center [222, 77] width 16 height 10
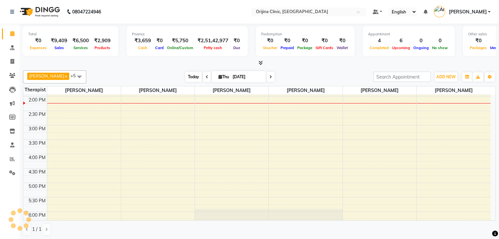
scroll to position [200, 0]
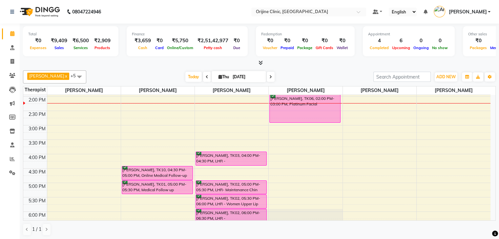
click at [271, 75] on icon at bounding box center [270, 77] width 3 height 4
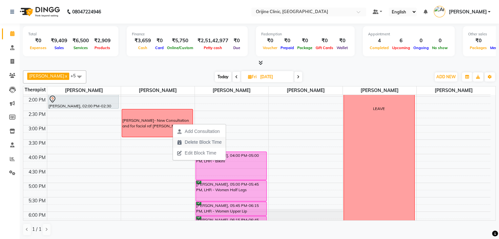
click at [194, 143] on span "Delete Block Time" at bounding box center [203, 142] width 37 height 7
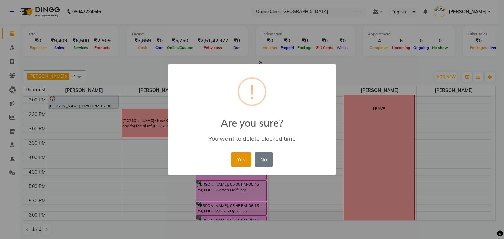
click at [241, 159] on button "Yes" at bounding box center [241, 159] width 20 height 14
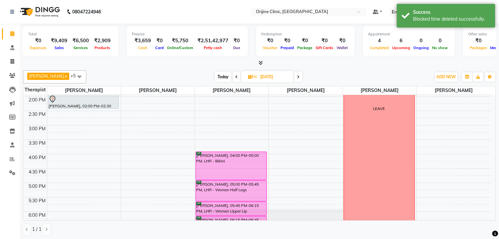
click at [236, 76] on icon at bounding box center [236, 77] width 3 height 4
type input "[DATE]"
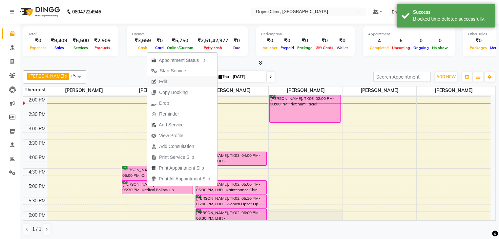
click at [168, 83] on span "Edit" at bounding box center [159, 81] width 24 height 11
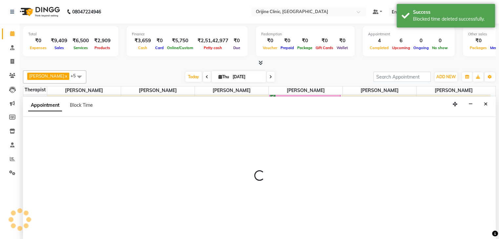
select select "10775"
select select "1020"
select select "confirm booking"
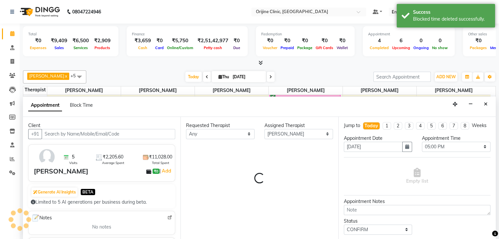
scroll to position [0, 0]
select select "1133"
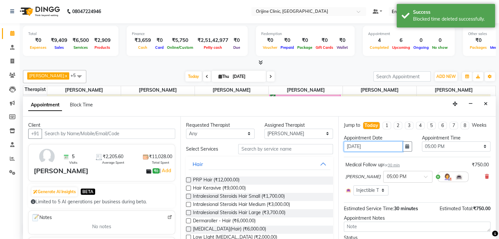
click at [387, 149] on input "[DATE]" at bounding box center [373, 147] width 59 height 10
click at [405, 149] on icon "button" at bounding box center [407, 146] width 4 height 5
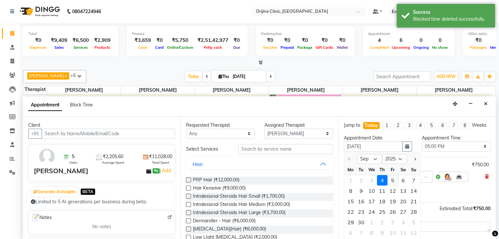
click at [393, 186] on div "5" at bounding box center [392, 180] width 10 height 10
type input "05-09-2025"
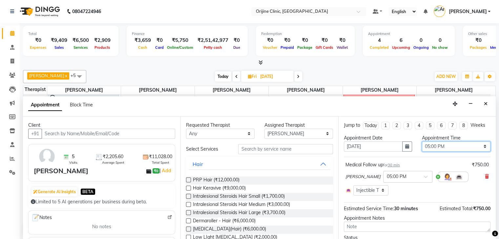
click at [459, 146] on select "Select 08:00 AM 08:15 AM 08:30 AM 08:45 AM 09:00 AM 09:15 AM 09:30 AM 09:45 AM …" at bounding box center [456, 147] width 69 height 10
select select "990"
click at [422, 142] on select "Select 08:00 AM 08:15 AM 08:30 AM 08:45 AM 09:00 AM 09:15 AM 09:30 AM 09:45 AM …" at bounding box center [456, 147] width 69 height 10
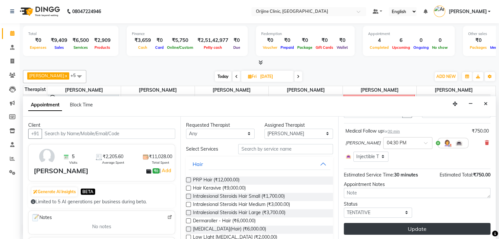
click at [445, 229] on button "Update" at bounding box center [417, 229] width 147 height 12
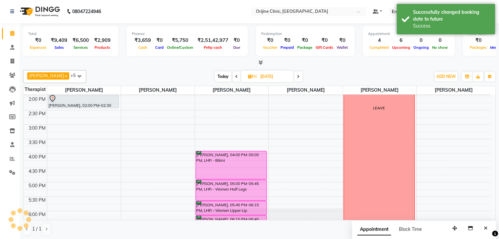
scroll to position [0, 0]
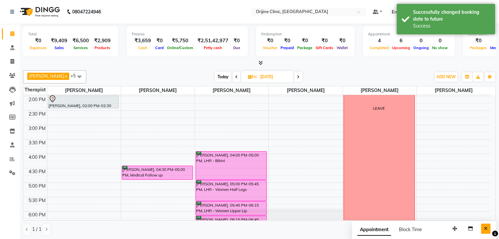
click at [485, 230] on icon "Close" at bounding box center [486, 229] width 4 height 5
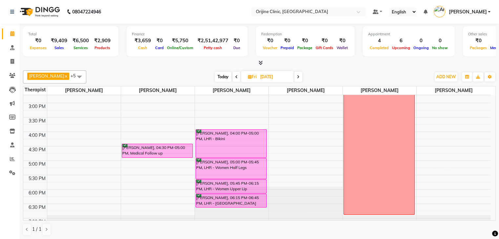
scroll to position [223, 0]
click at [222, 79] on span "Today" at bounding box center [223, 77] width 16 height 10
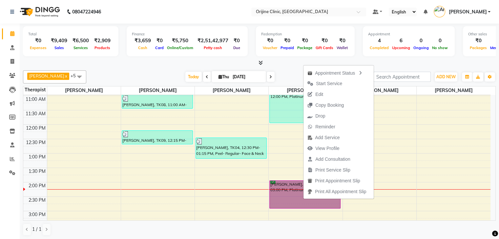
scroll to position [113, 0]
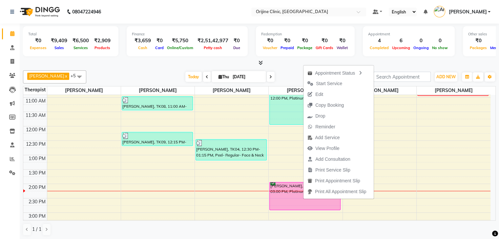
click at [270, 74] on span at bounding box center [271, 77] width 8 height 10
type input "05-09-2025"
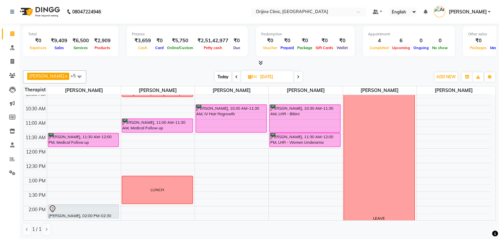
scroll to position [90, 0]
click at [250, 78] on icon at bounding box center [250, 77] width 4 height 4
select select "9"
select select "2025"
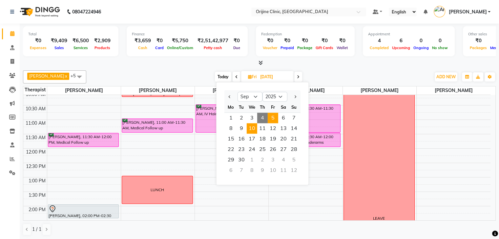
click at [253, 129] on span "10" at bounding box center [252, 128] width 10 height 10
type input "10-09-2025"
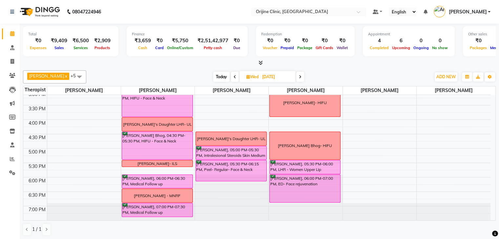
scroll to position [246, 0]
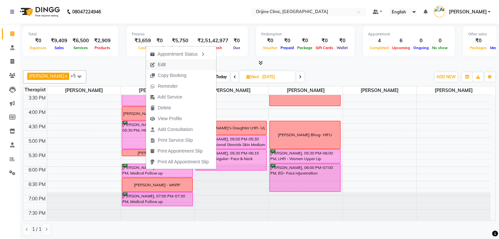
click at [165, 66] on span "Edit" at bounding box center [162, 64] width 8 height 7
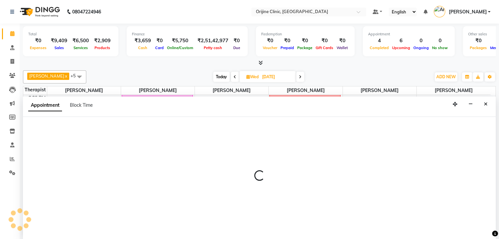
scroll to position [0, 0]
select select "confirm booking"
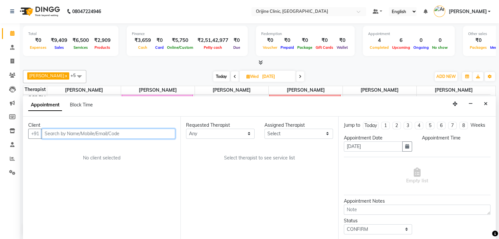
scroll to position [201, 0]
select select "10775"
select select "1080"
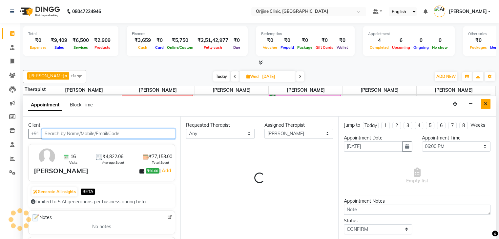
select select "746"
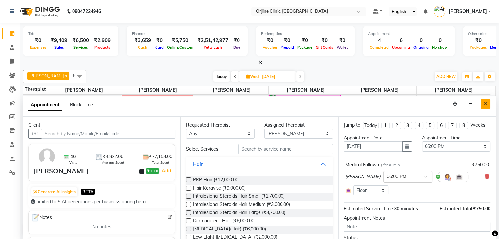
click at [487, 103] on icon "Close" at bounding box center [486, 104] width 4 height 5
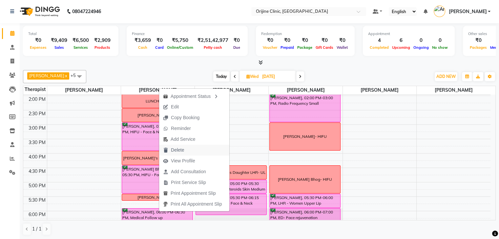
click at [181, 147] on span "Delete" at bounding box center [177, 150] width 13 height 7
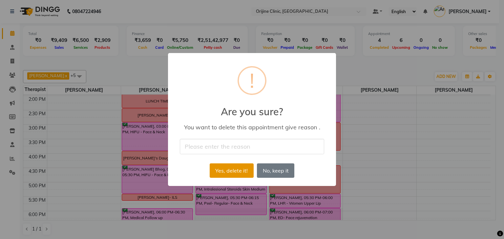
click at [238, 167] on button "Yes, delete it!" at bounding box center [232, 171] width 44 height 14
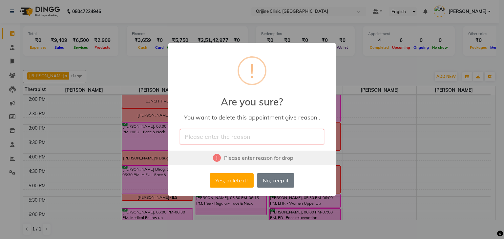
click at [220, 139] on input "text" at bounding box center [252, 136] width 144 height 15
type input "Cancelled"
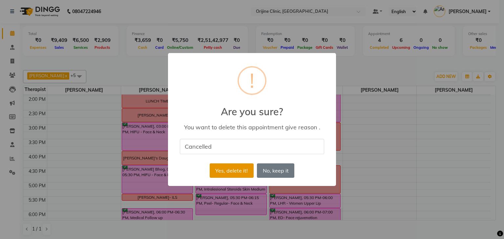
click at [234, 175] on button "Yes, delete it!" at bounding box center [232, 171] width 44 height 14
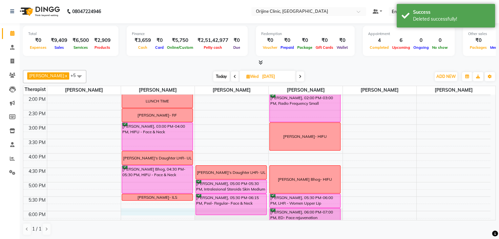
click at [156, 211] on div "7:00 AM 7:30 AM 8:00 AM 8:30 AM 9:00 AM 9:30 AM 10:00 AM 10:30 AM 11:00 AM 11:3…" at bounding box center [256, 81] width 467 height 375
select select "10775"
select select "1080"
select select "tentative"
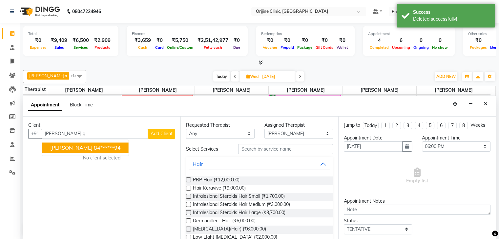
click at [94, 146] on ngb-highlight "84******94" at bounding box center [107, 148] width 27 height 7
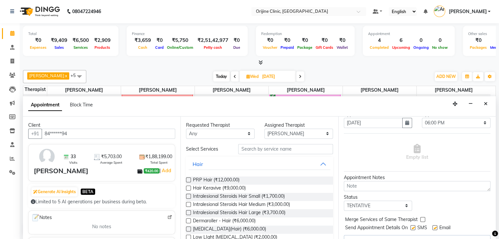
scroll to position [28, 0]
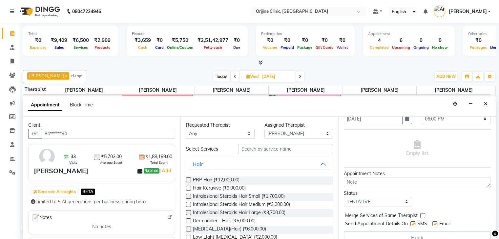
type input "84******94"
click at [273, 153] on input "text" at bounding box center [285, 149] width 94 height 10
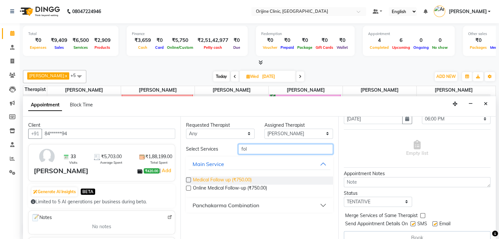
type input "fol"
click at [249, 177] on span "Medical Follow up (₹750.00)" at bounding box center [222, 181] width 59 height 8
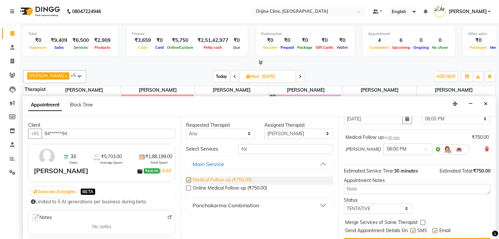
checkbox input "false"
click at [435, 230] on label at bounding box center [434, 231] width 5 height 5
click at [435, 230] on input "checkbox" at bounding box center [434, 232] width 4 height 4
checkbox input "false"
click at [412, 229] on label at bounding box center [412, 231] width 5 height 5
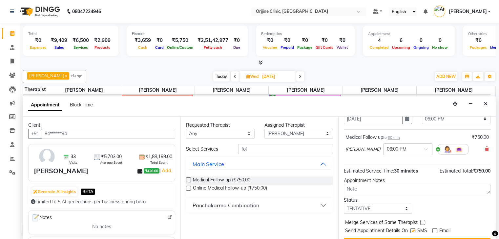
click at [412, 230] on input "checkbox" at bounding box center [412, 232] width 4 height 4
checkbox input "false"
click at [405, 209] on select "Select TENTATIVE CONFIRM UPCOMING" at bounding box center [378, 209] width 69 height 10
select select "confirm booking"
click at [344, 204] on select "Select TENTATIVE CONFIRM UPCOMING" at bounding box center [378, 209] width 69 height 10
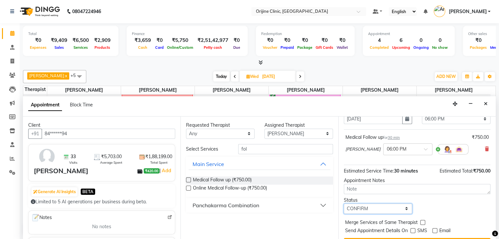
scroll to position [43, 0]
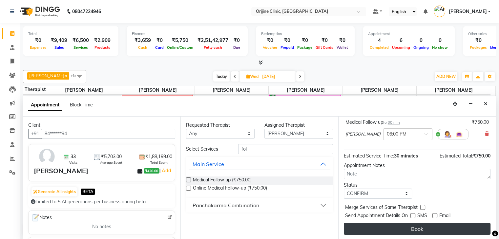
click at [433, 225] on button "Book" at bounding box center [417, 229] width 147 height 12
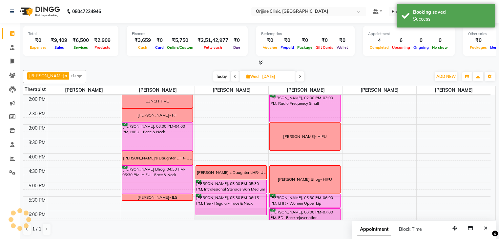
scroll to position [0, 0]
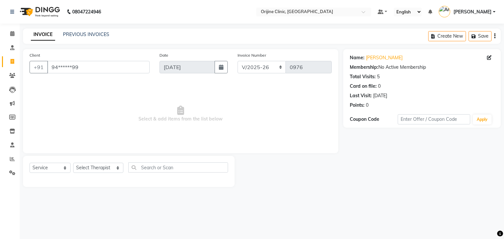
select select "702"
select select "service"
